Goal: Check status

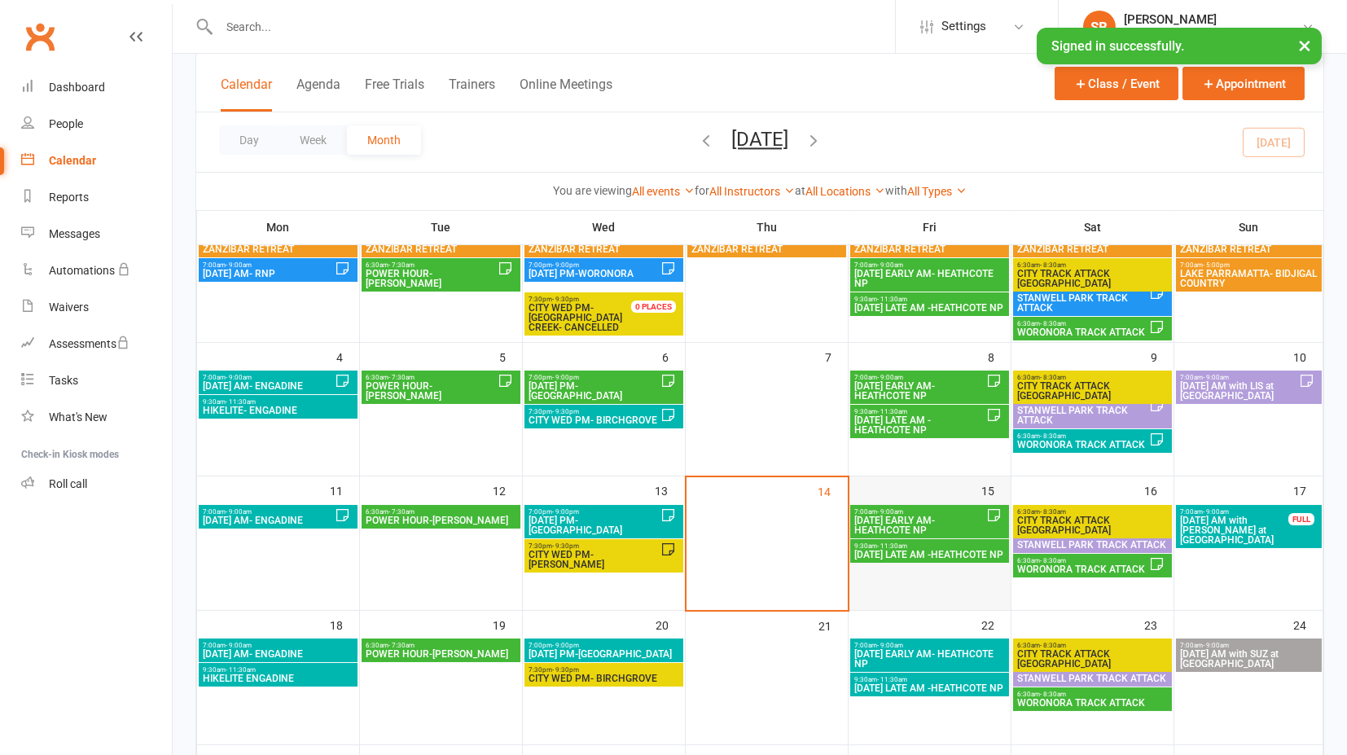
scroll to position [181, 0]
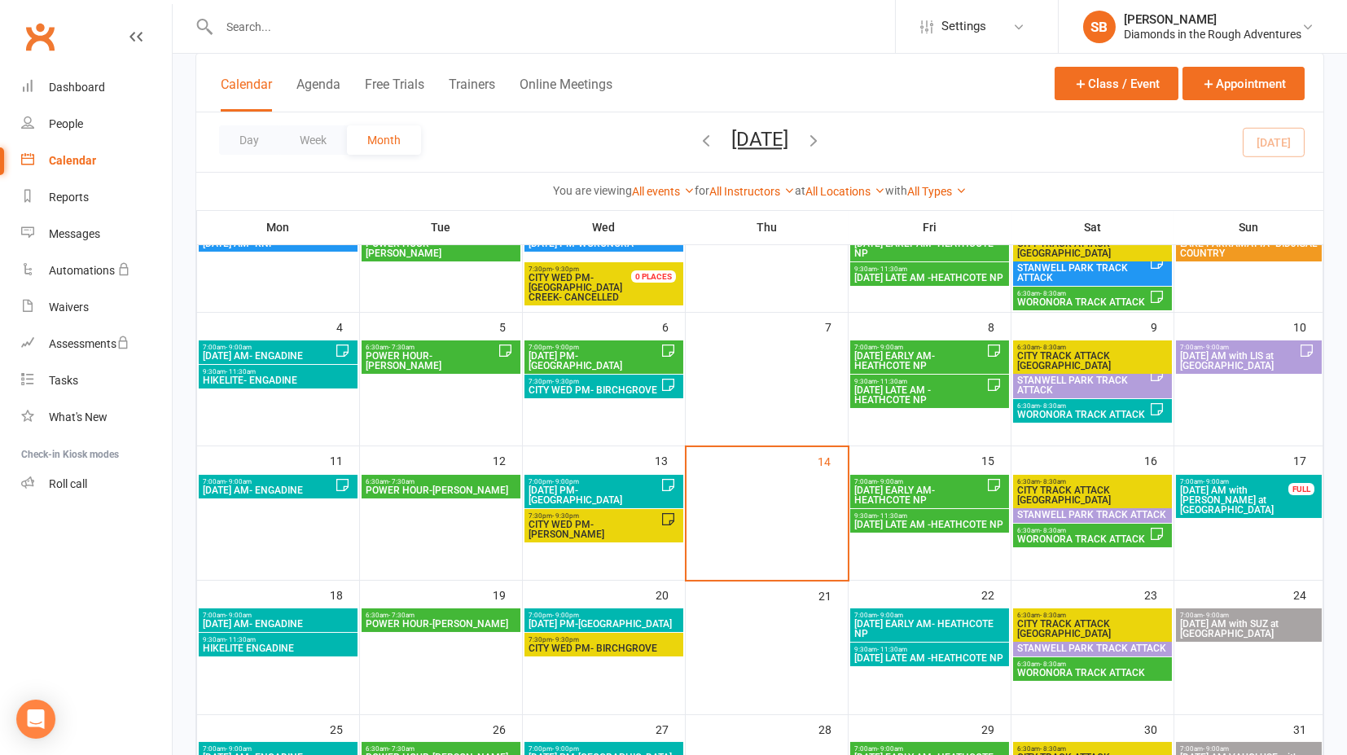
click at [928, 493] on span "[DATE] EARLY AM- HEATHCOTE NP" at bounding box center [919, 495] width 133 height 20
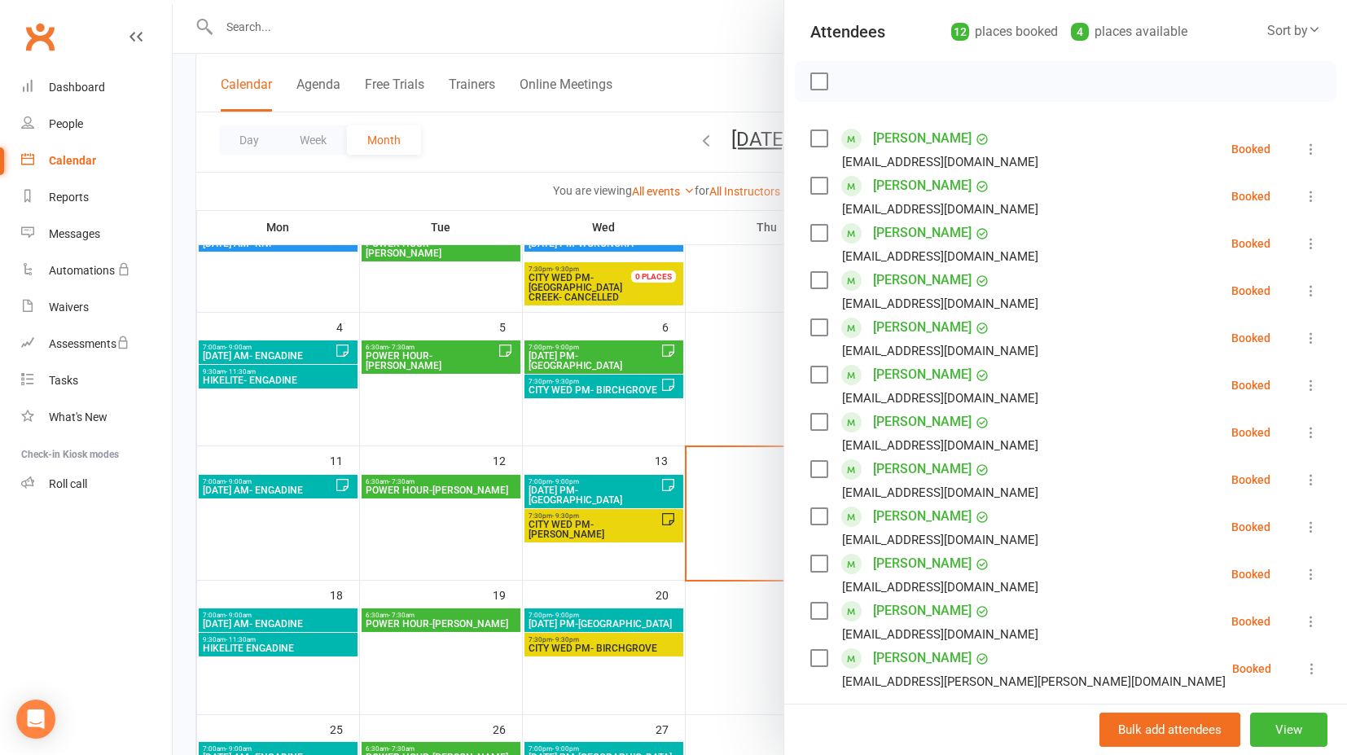
scroll to position [0, 0]
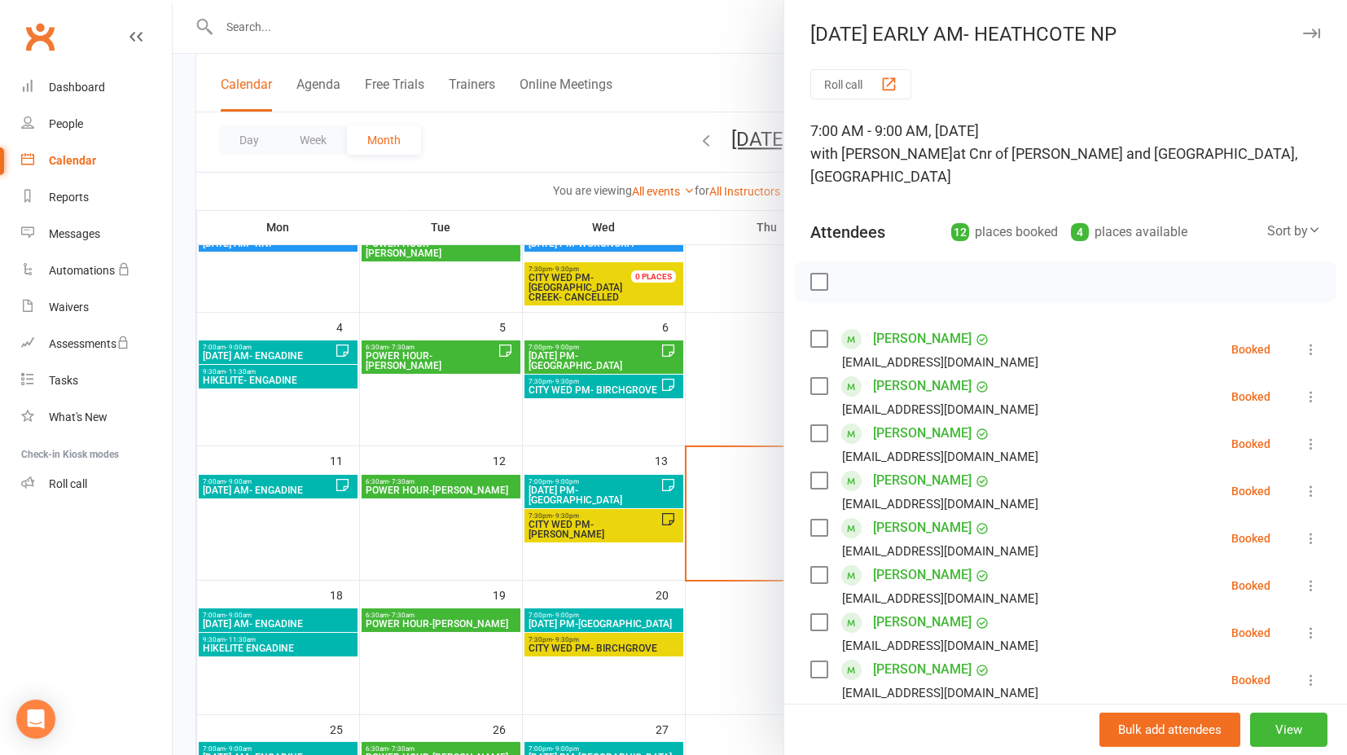
click at [712, 80] on div at bounding box center [760, 377] width 1174 height 755
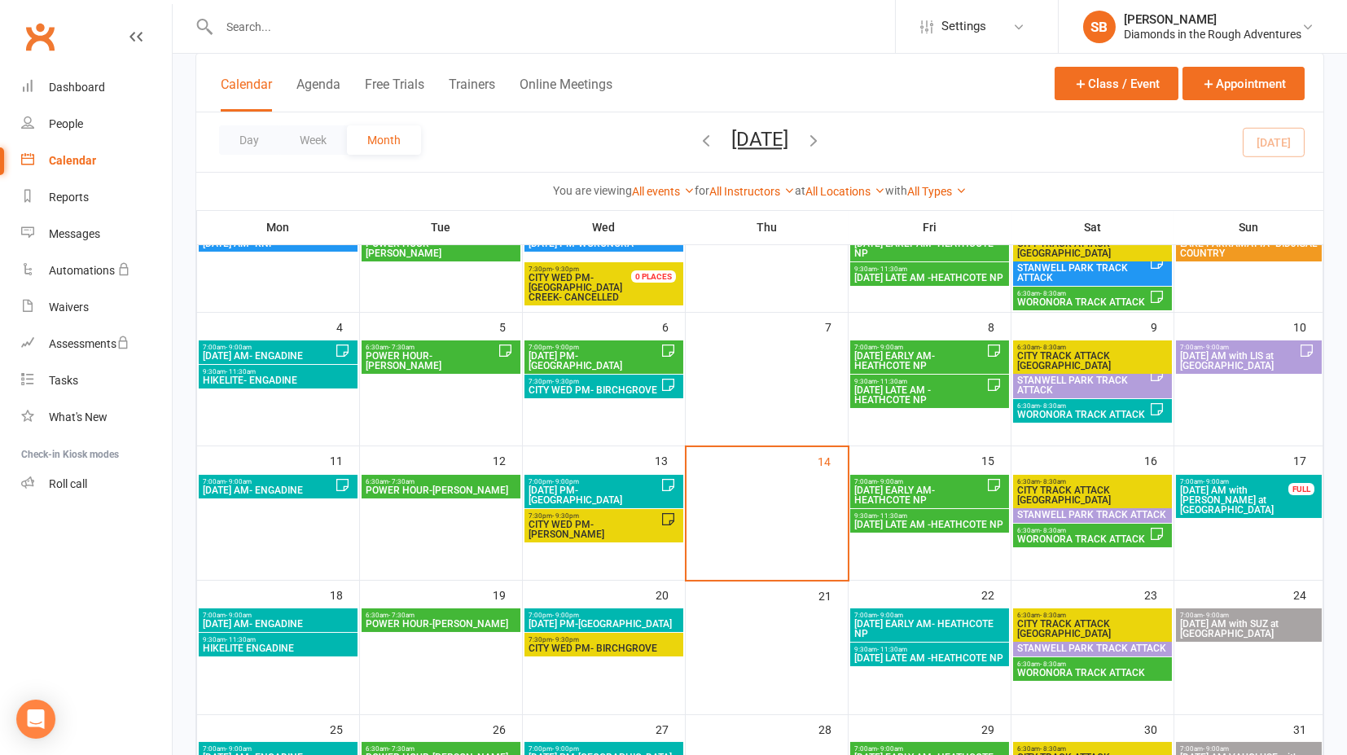
click at [940, 524] on span "[DATE] LATE AM -HEATHCOTE NP" at bounding box center [929, 525] width 152 height 10
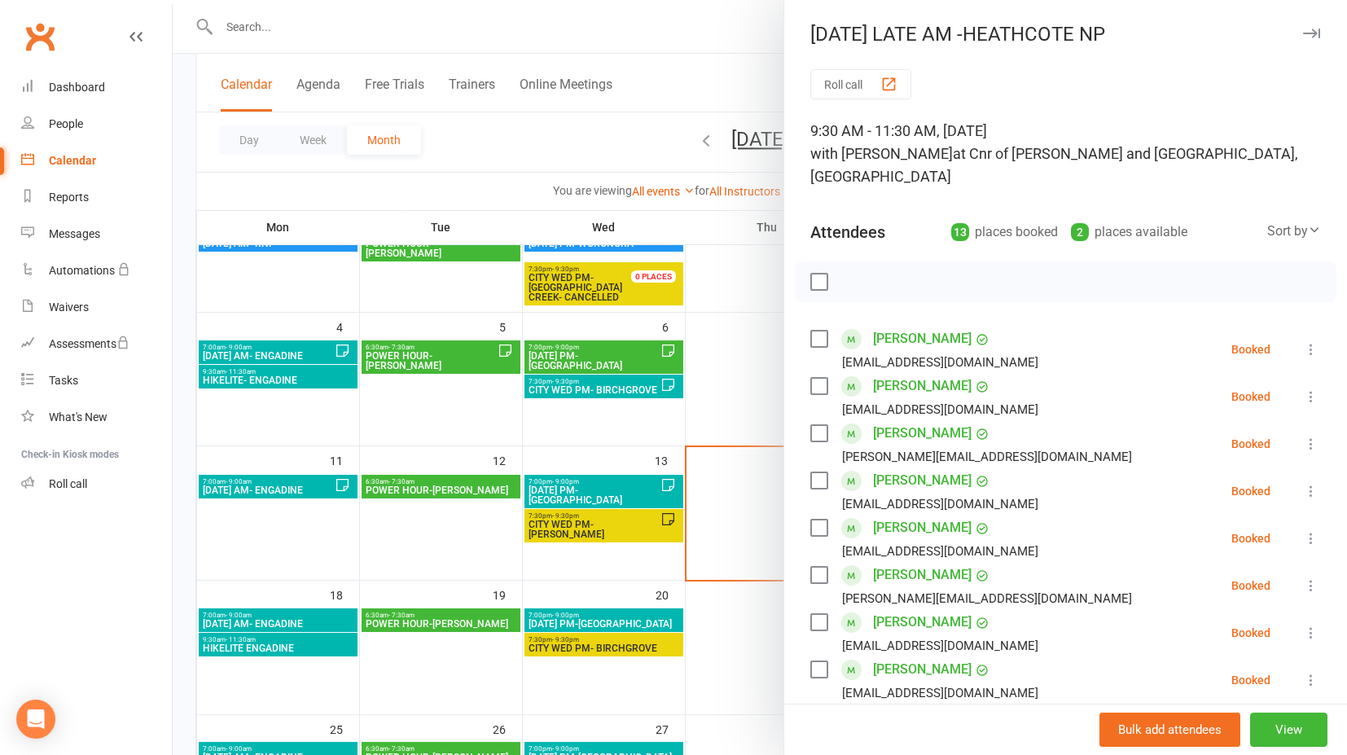
click at [666, 35] on div at bounding box center [760, 377] width 1174 height 755
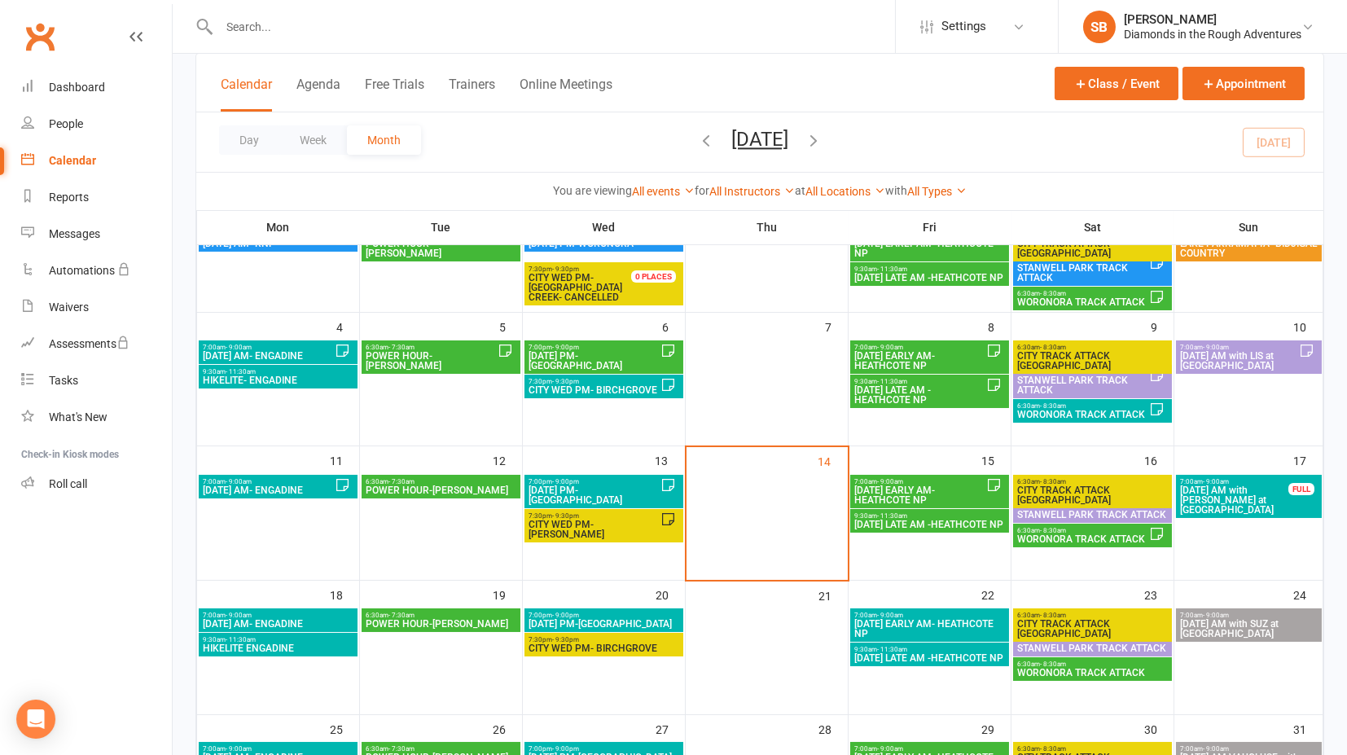
click at [1085, 531] on span "6:30am - 8:30am" at bounding box center [1082, 530] width 133 height 7
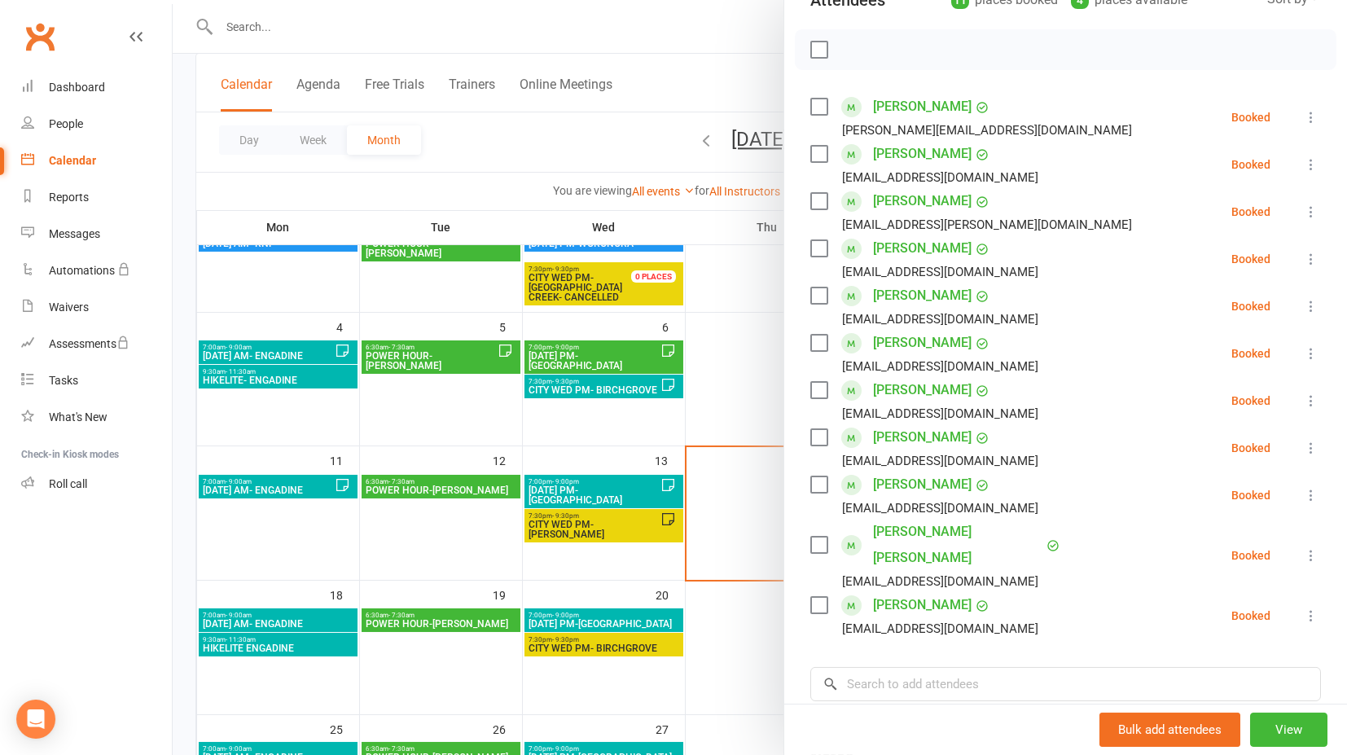
scroll to position [181, 0]
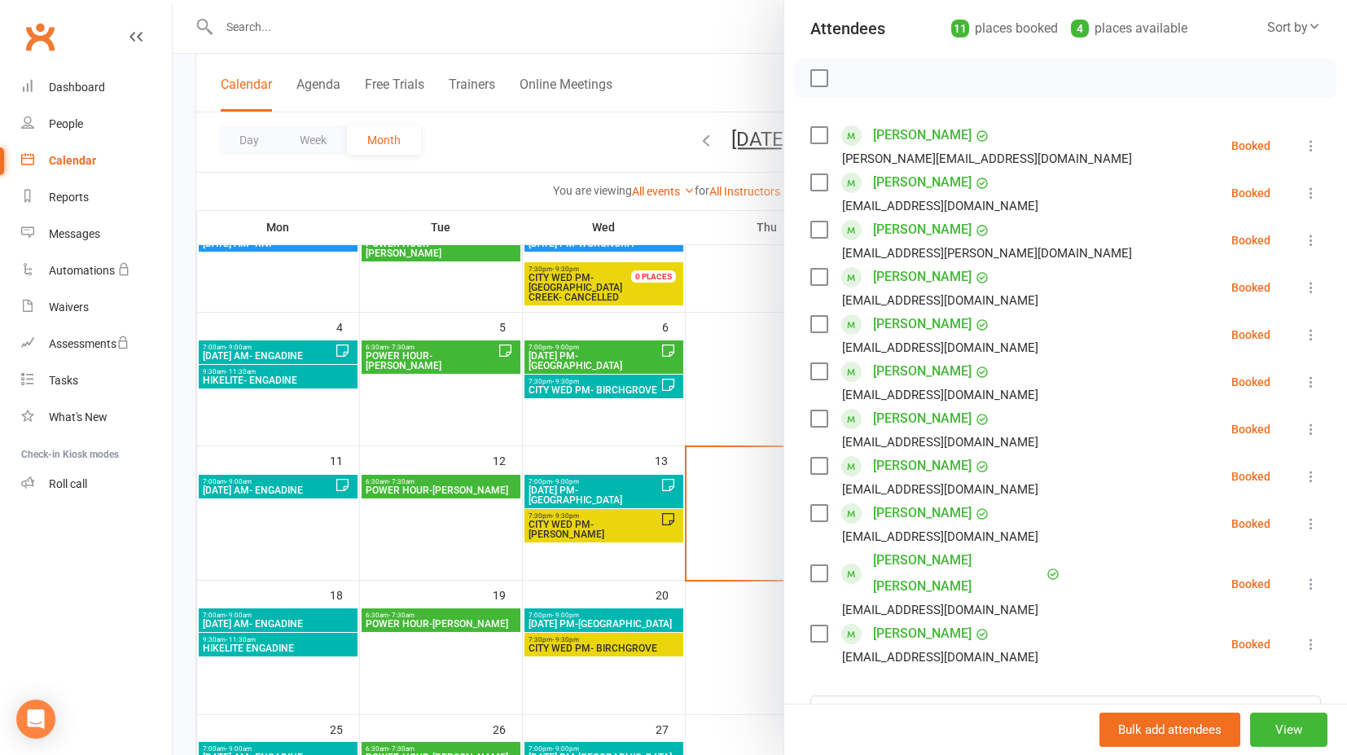
click at [730, 727] on div at bounding box center [760, 377] width 1174 height 755
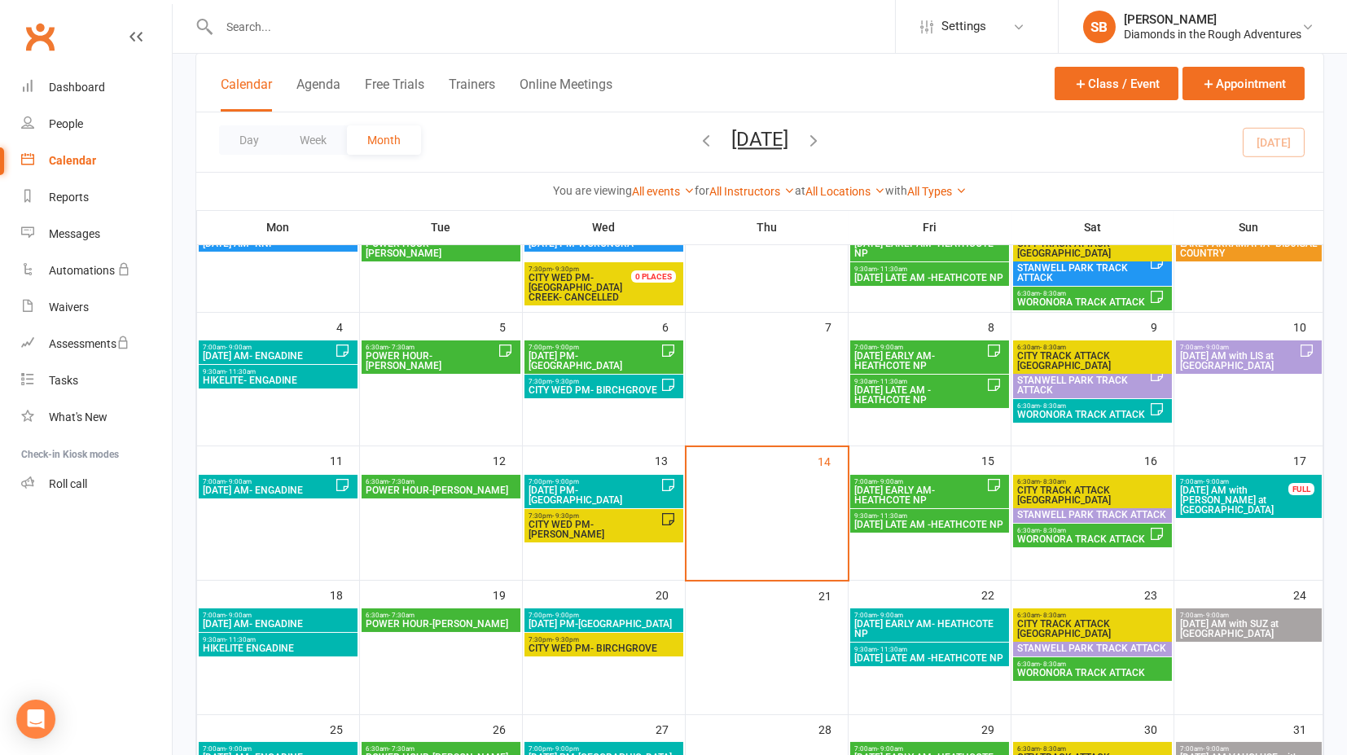
click at [1235, 629] on span "[DATE] AM with SUZ at [GEOGRAPHIC_DATA]" at bounding box center [1248, 629] width 139 height 20
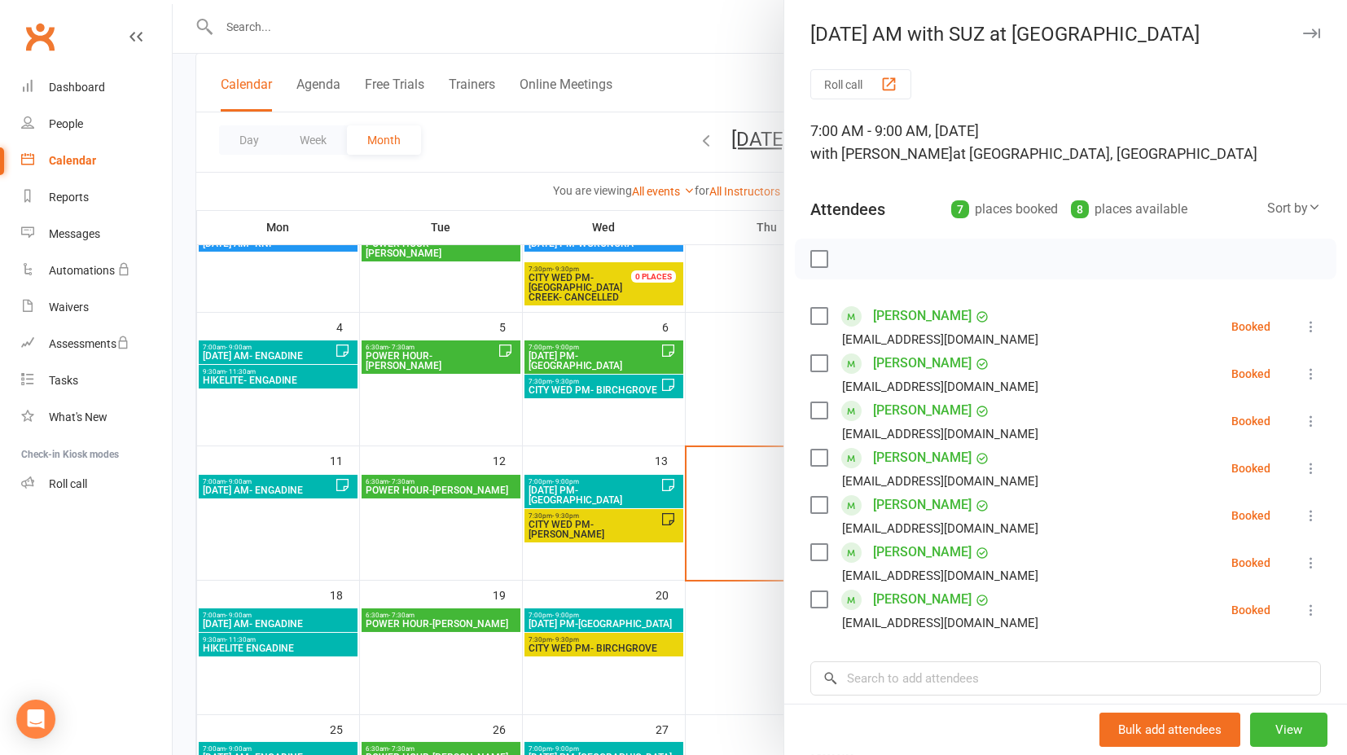
click at [739, 704] on div at bounding box center [760, 377] width 1174 height 755
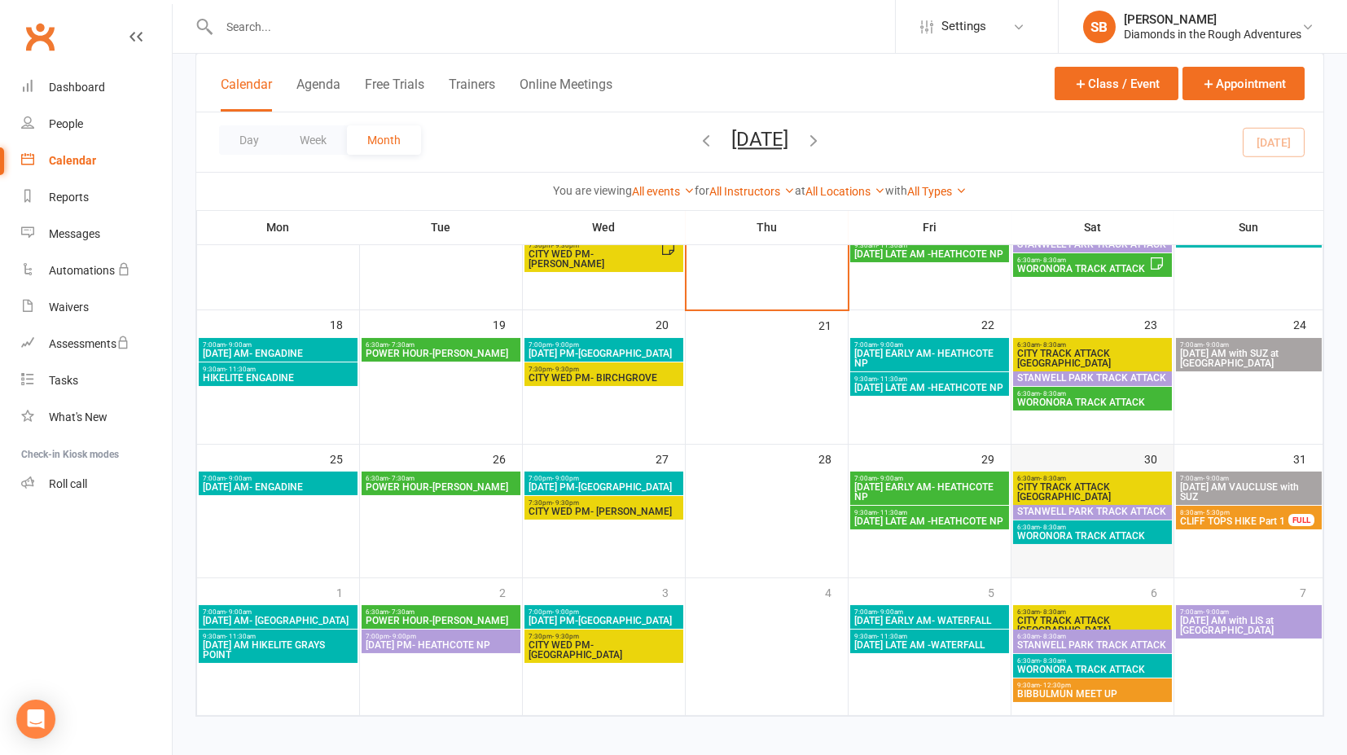
scroll to position [452, 0]
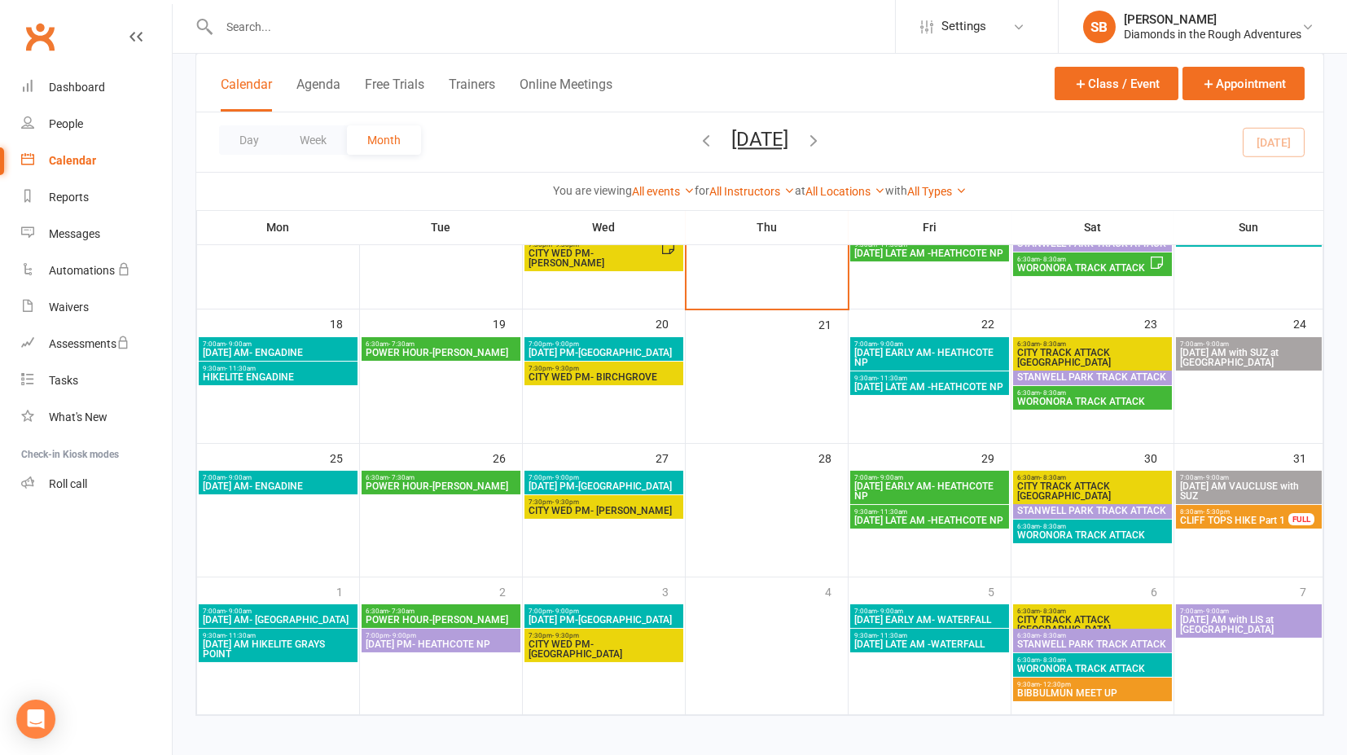
click at [1267, 484] on span "[DATE] AM VAUCLUSE with SUZ" at bounding box center [1248, 491] width 139 height 20
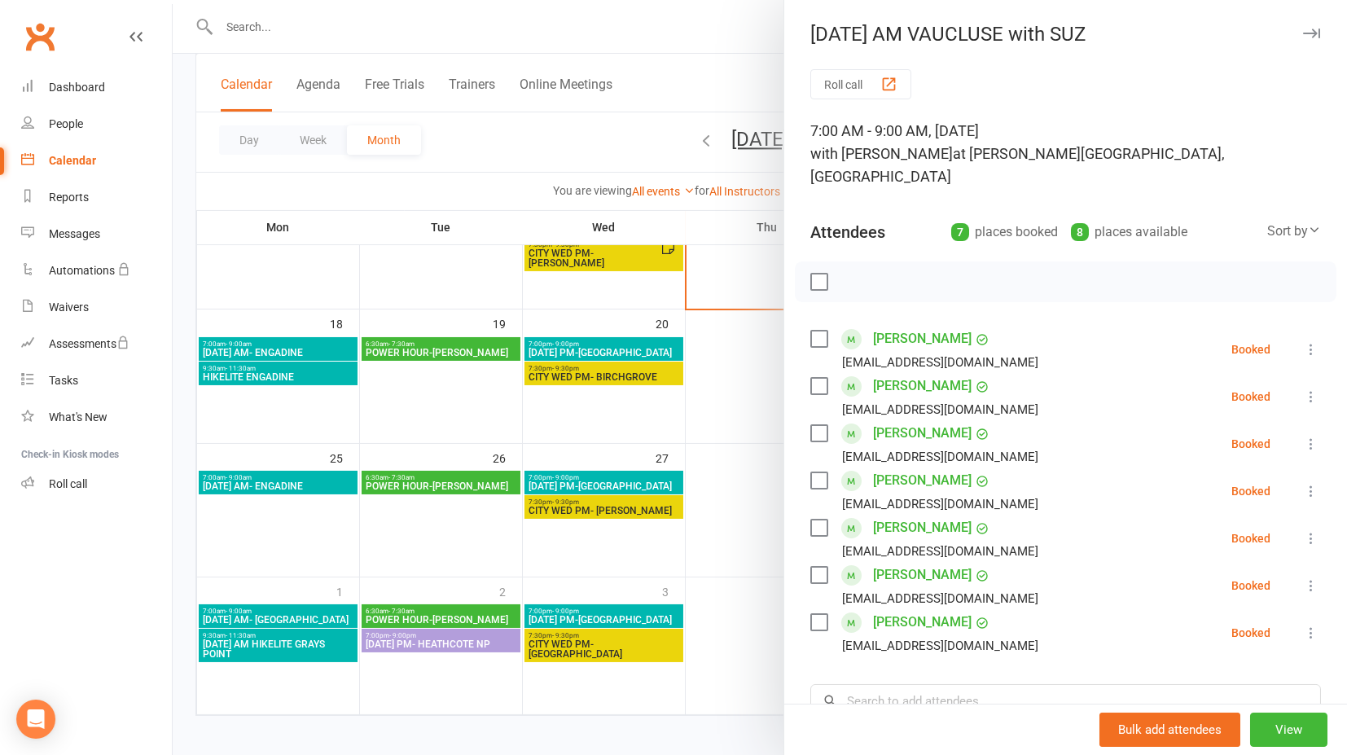
click at [736, 594] on div at bounding box center [760, 377] width 1174 height 755
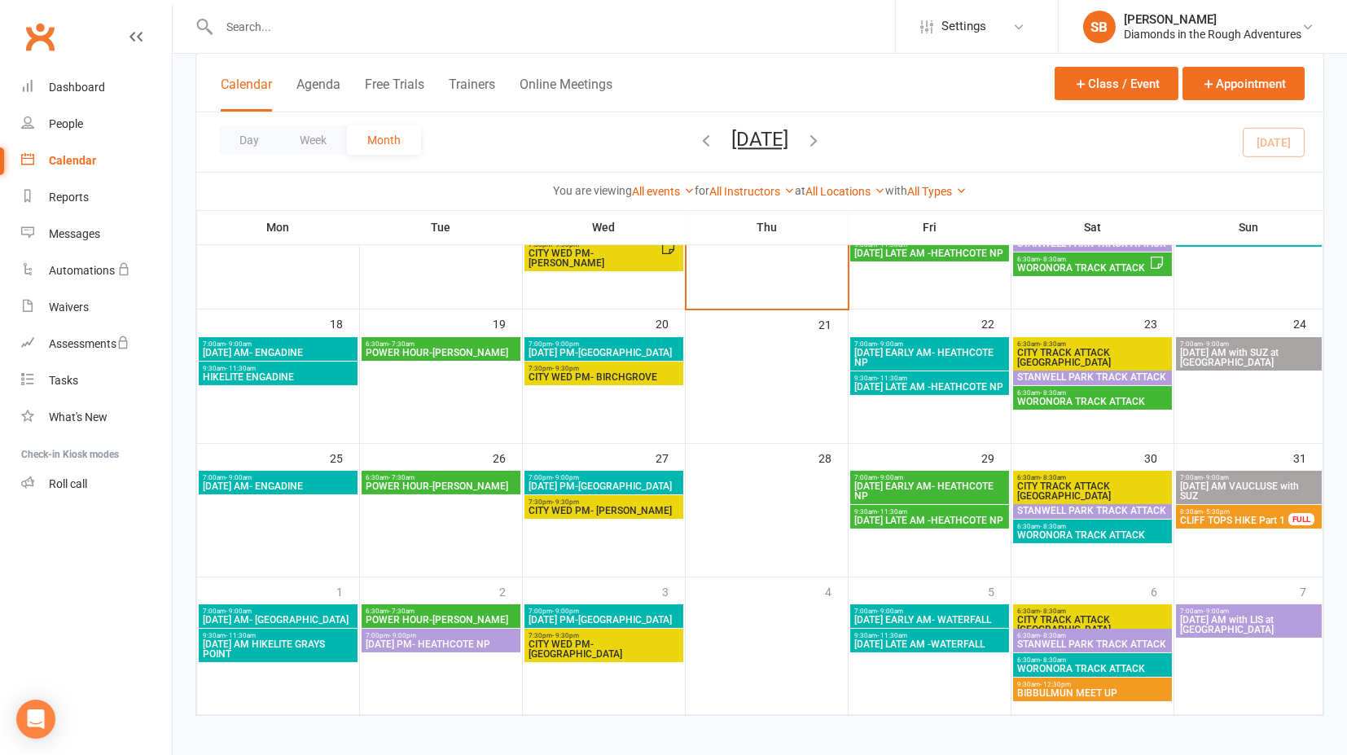
click at [822, 140] on icon "button" at bounding box center [813, 140] width 18 height 18
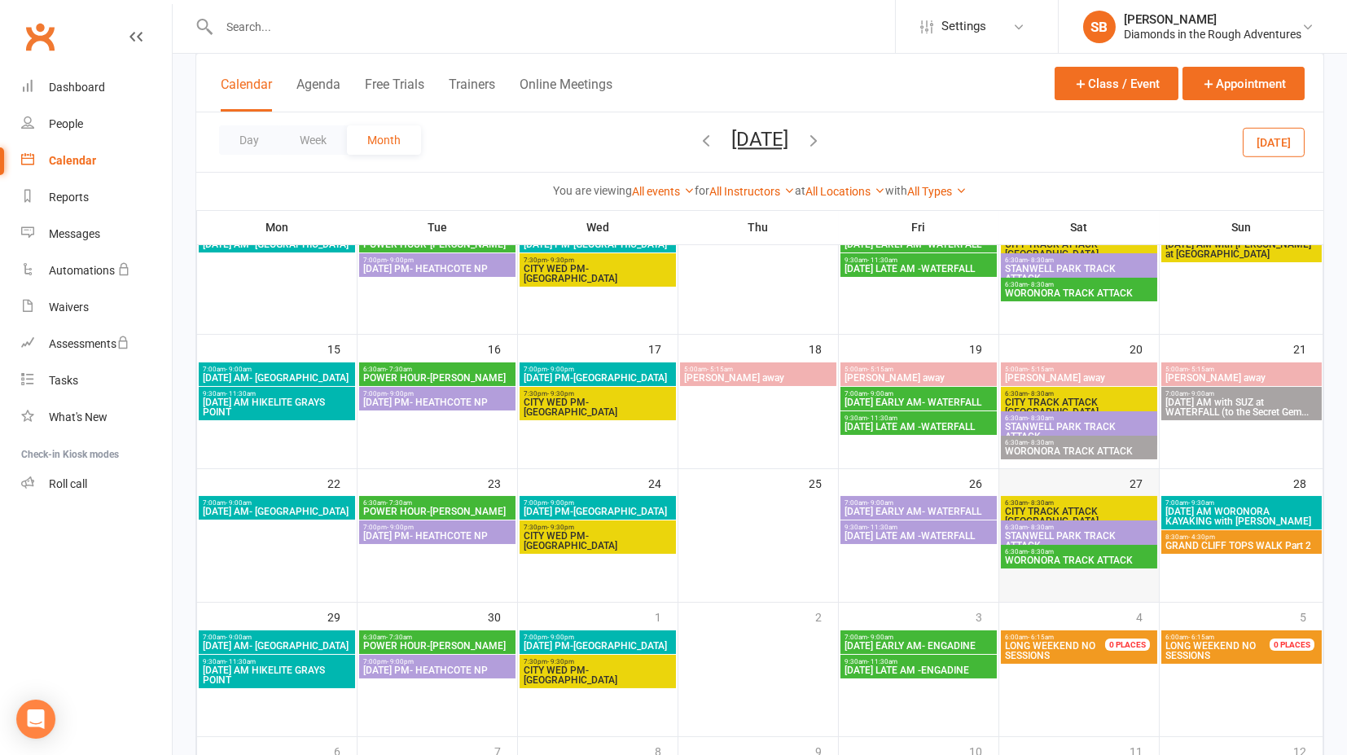
scroll to position [262, 0]
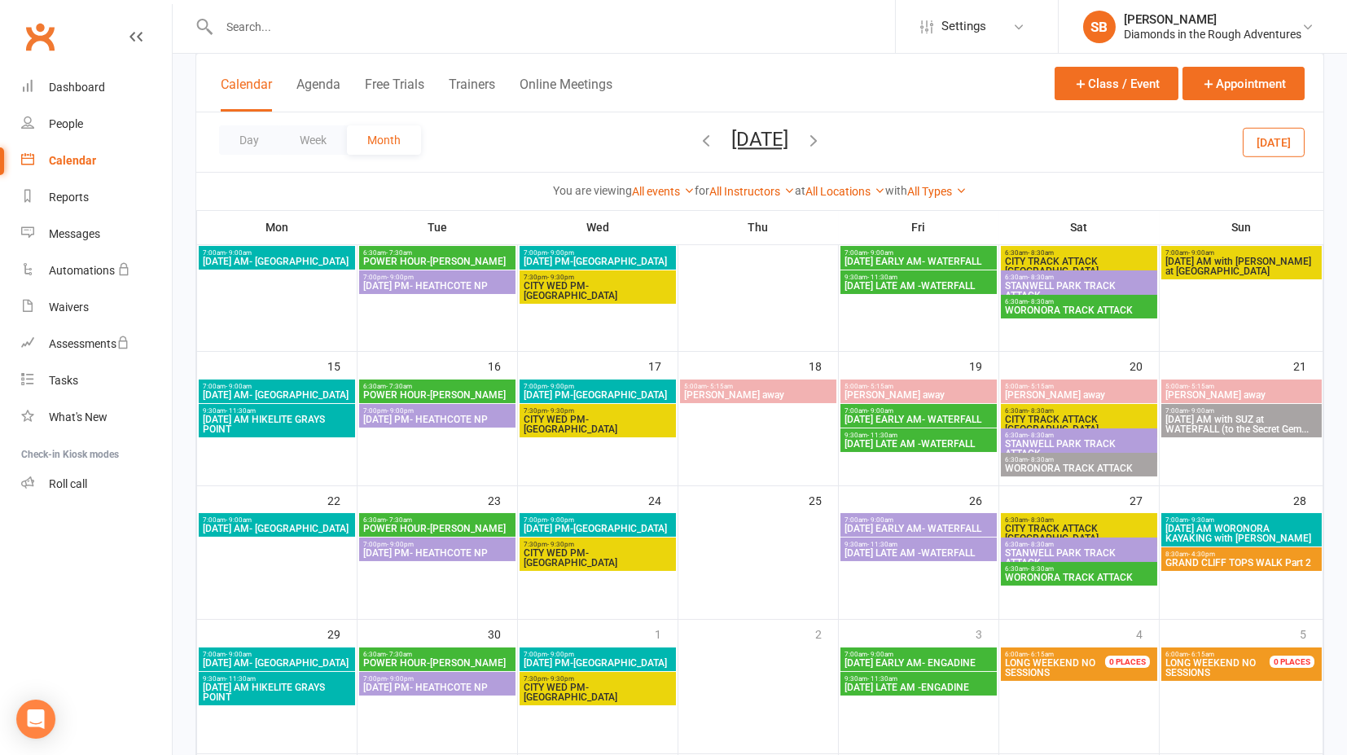
click at [822, 142] on icon "button" at bounding box center [813, 140] width 18 height 18
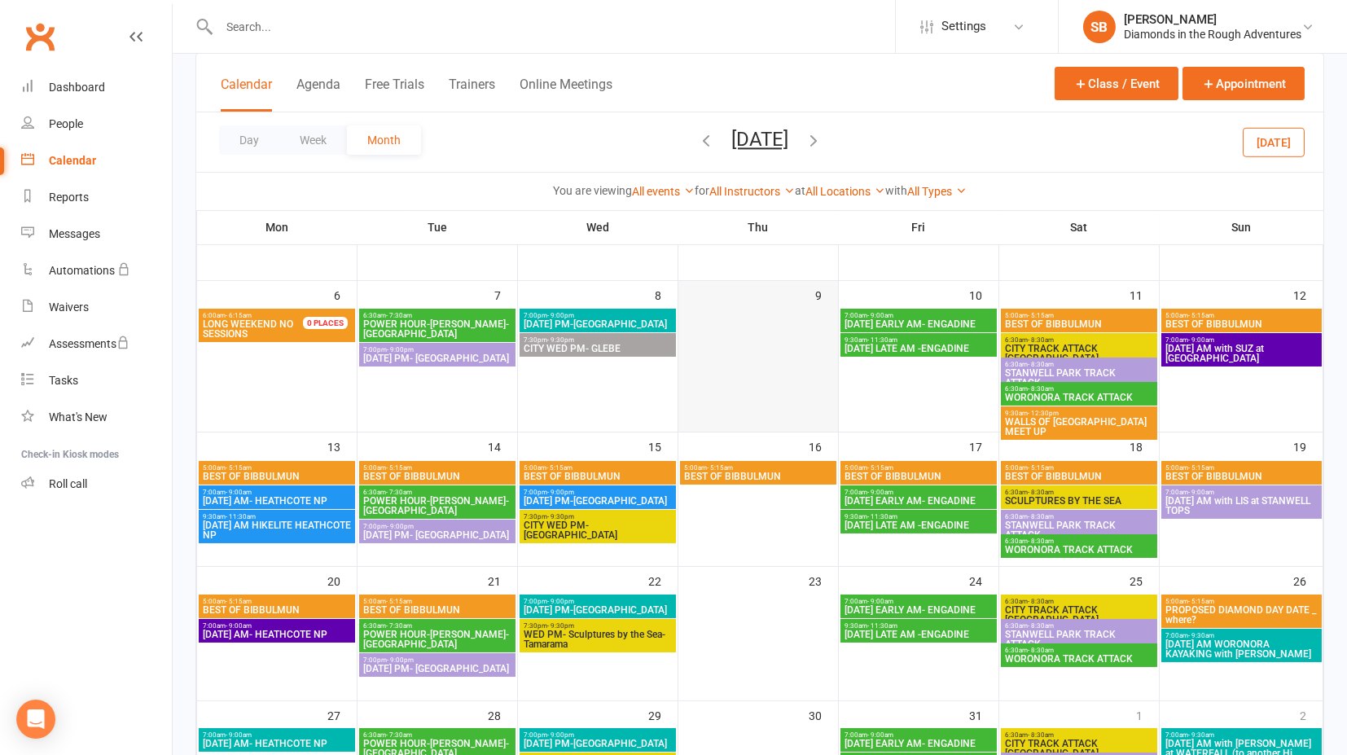
scroll to position [172, 0]
